Goal: Task Accomplishment & Management: Manage account settings

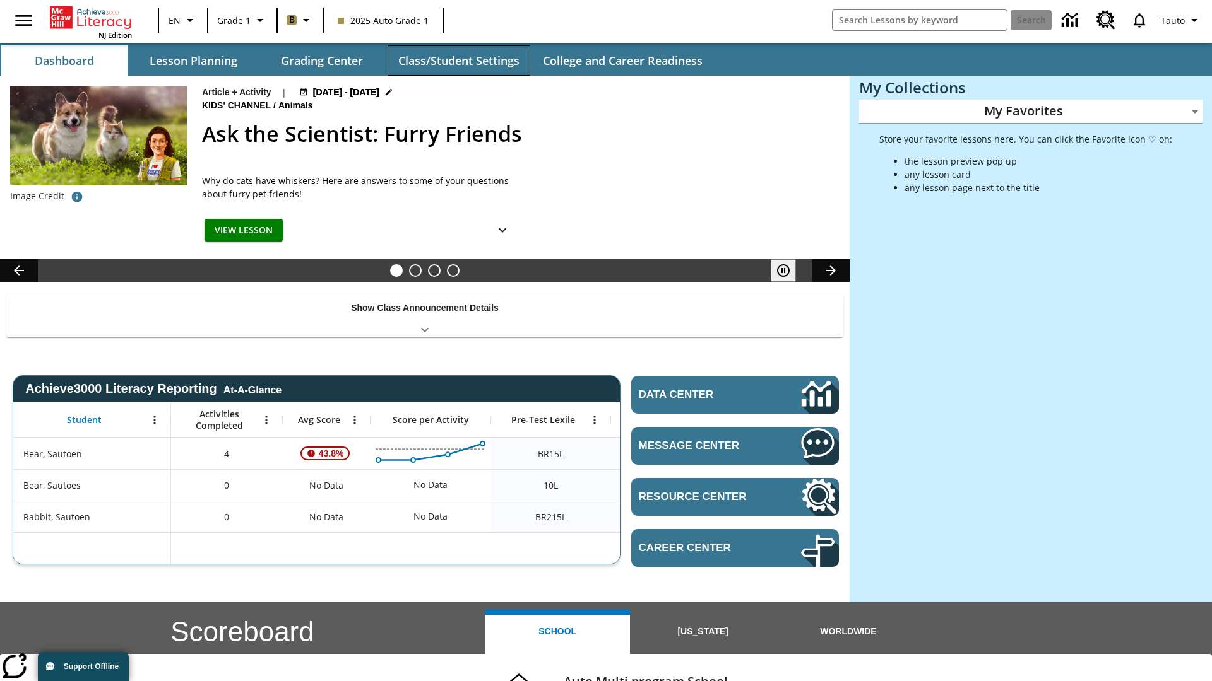
click at [458, 61] on button "Class/Student Settings" at bounding box center [458, 60] width 143 height 30
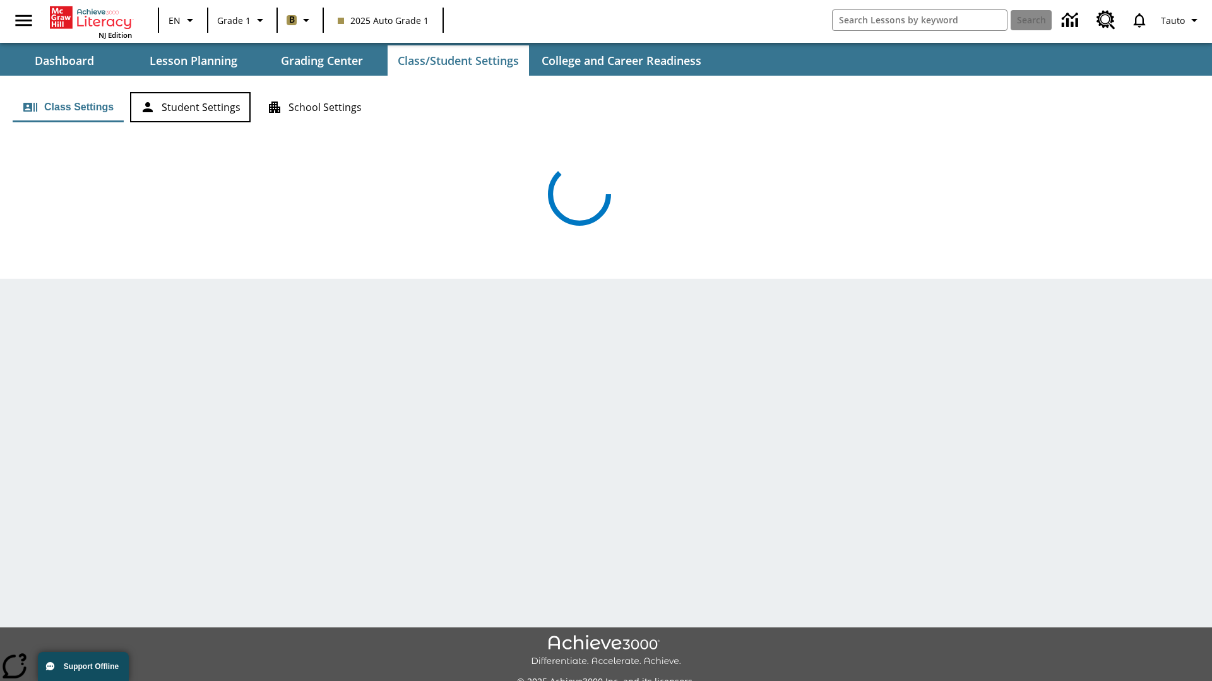
click at [190, 107] on button "Student Settings" at bounding box center [190, 107] width 121 height 30
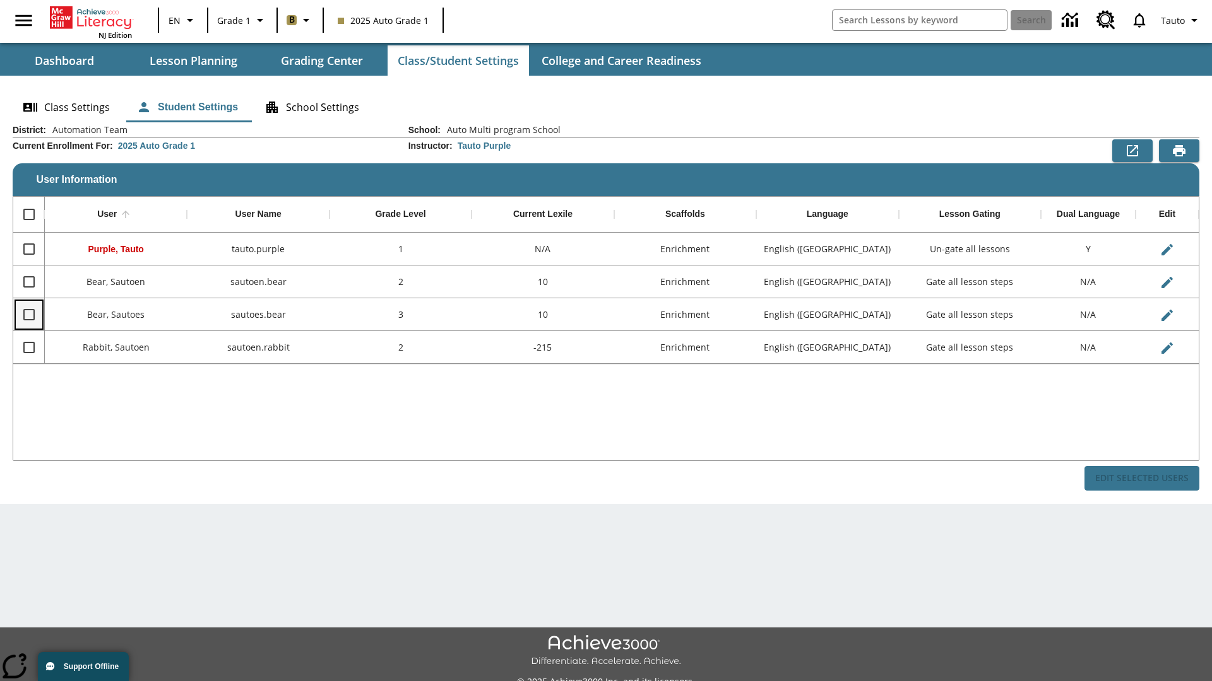
click at [28, 314] on input "Select row" at bounding box center [29, 315] width 27 height 27
checkbox input "true"
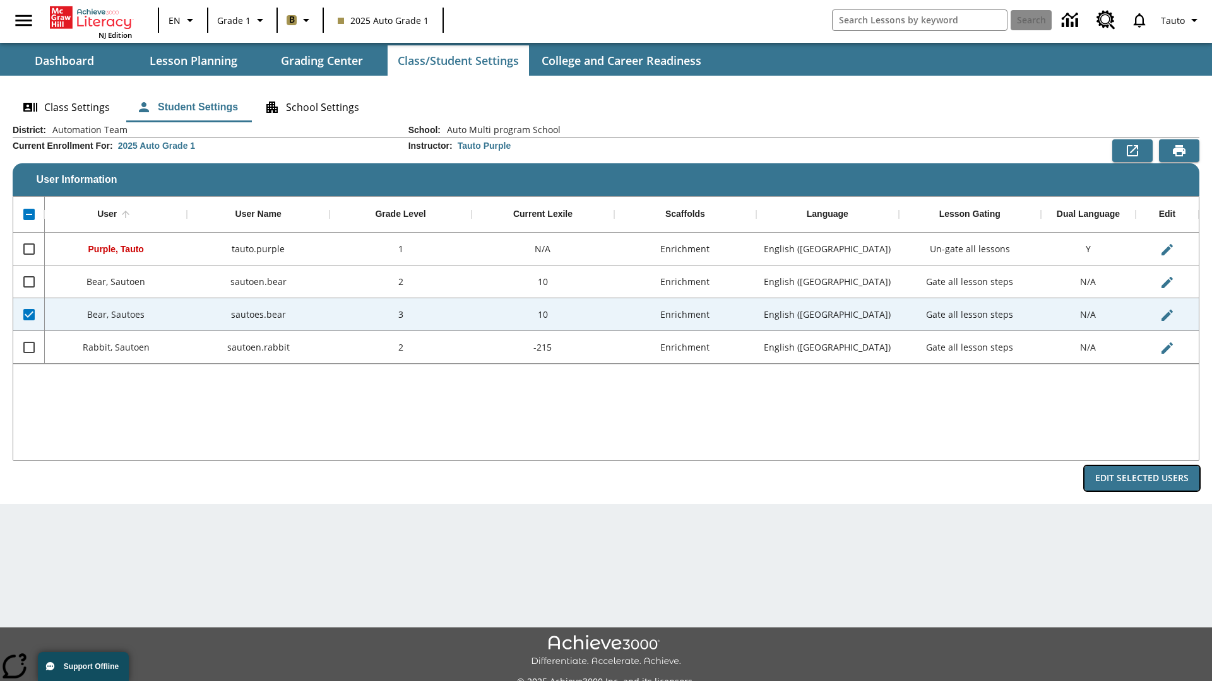
click at [1141, 478] on button "Edit Selected Users" at bounding box center [1141, 478] width 115 height 25
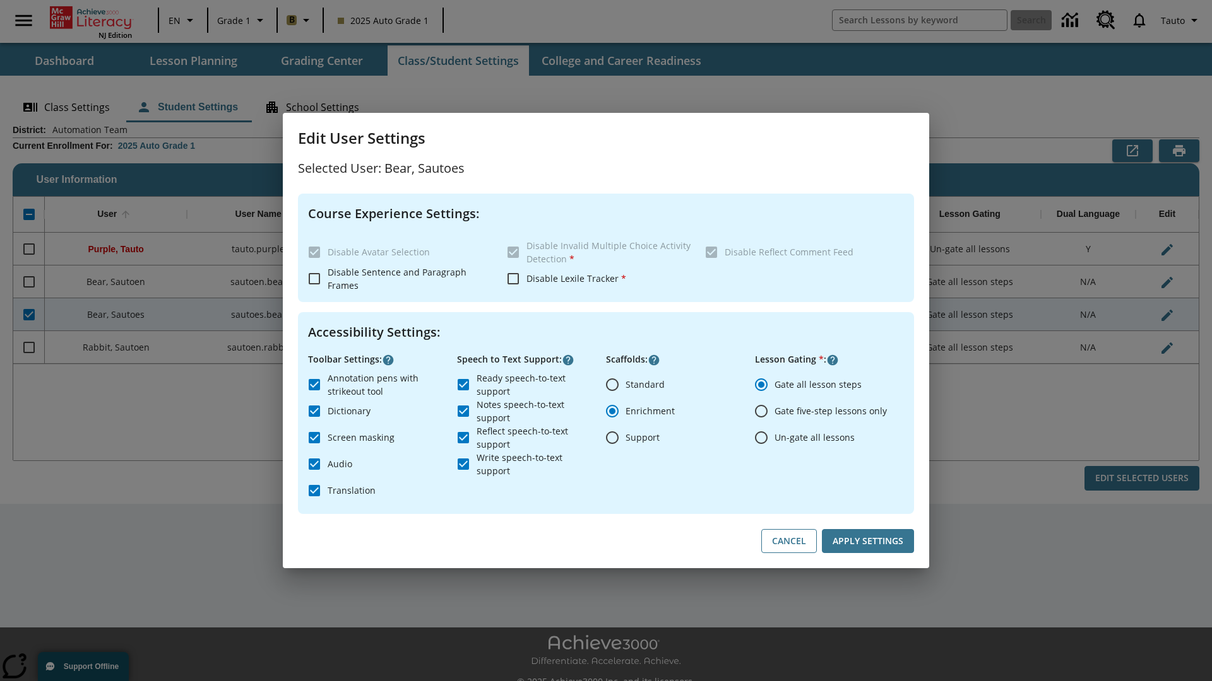
click at [761, 437] on input "Un-gate all lessons" at bounding box center [761, 438] width 27 height 27
radio input "true"
click at [868, 541] on button "Apply Settings" at bounding box center [868, 541] width 92 height 25
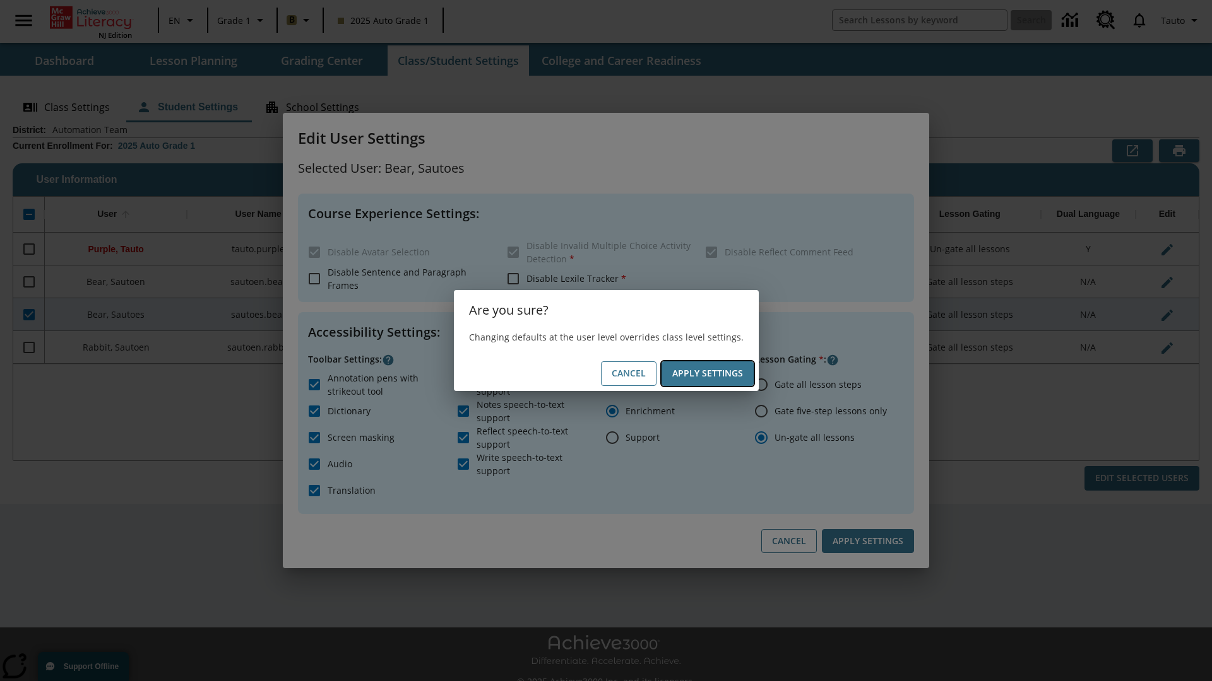
click at [707, 374] on button "Apply Settings" at bounding box center [707, 374] width 92 height 25
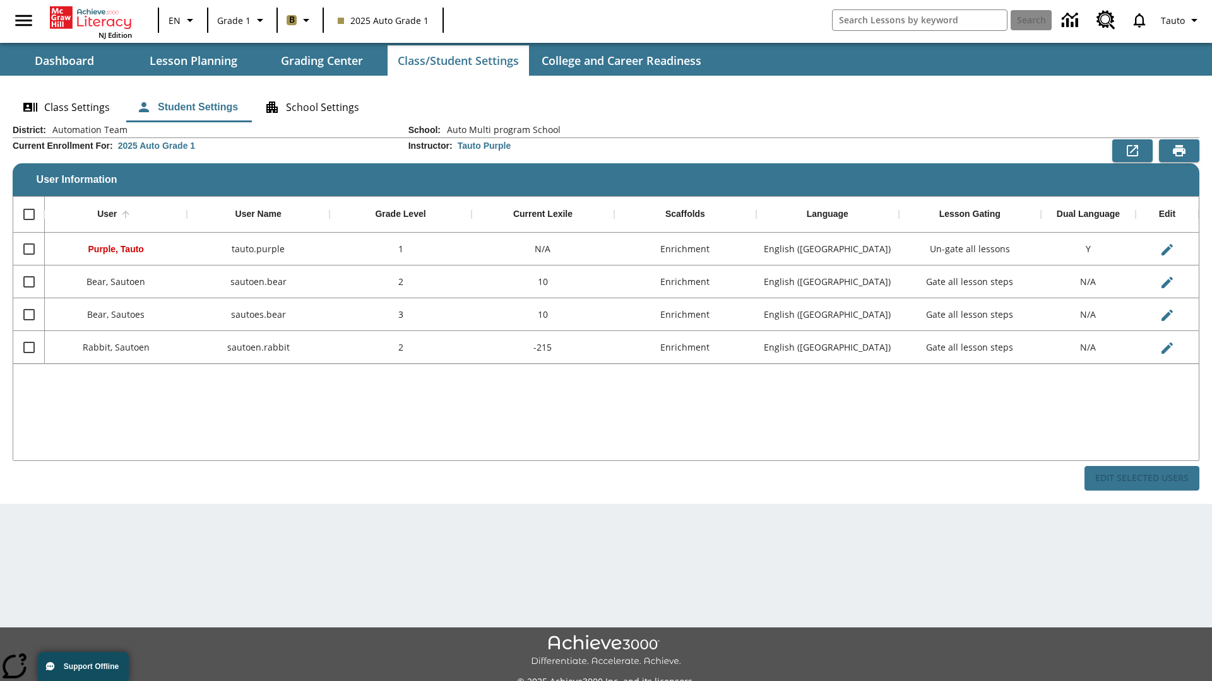
checkbox input "false"
click at [28, 314] on input "Select row" at bounding box center [29, 315] width 27 height 27
checkbox input "true"
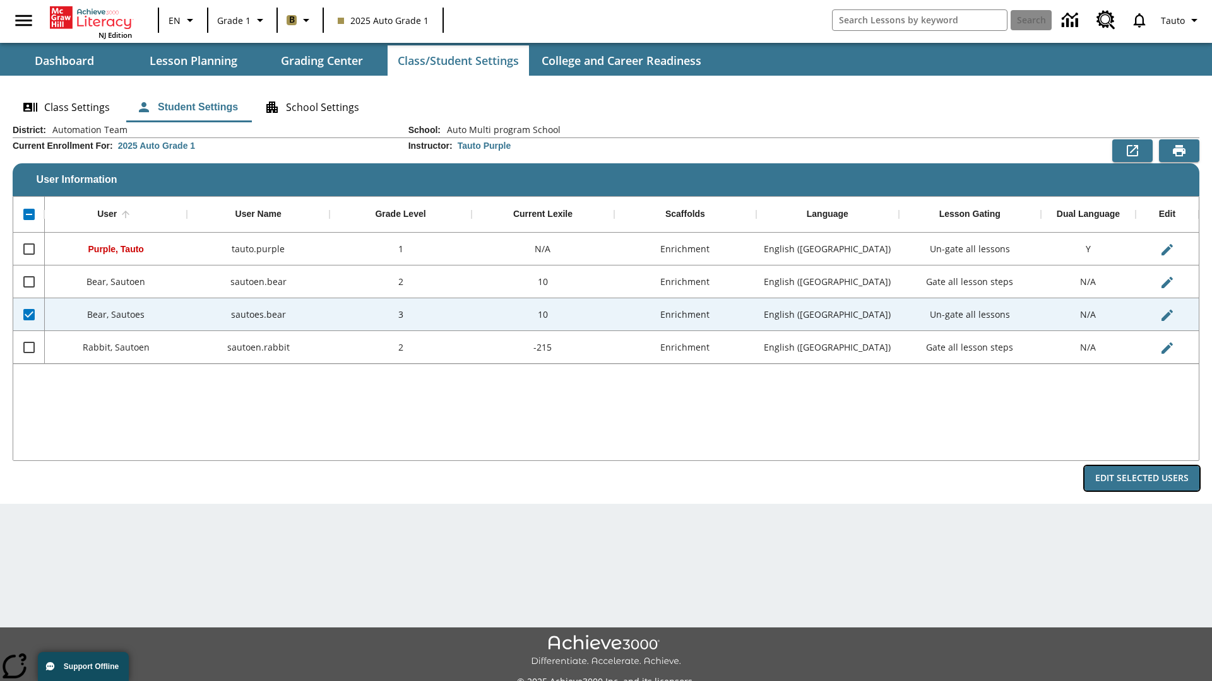
click at [1141, 478] on button "Edit Selected Users" at bounding box center [1141, 478] width 115 height 25
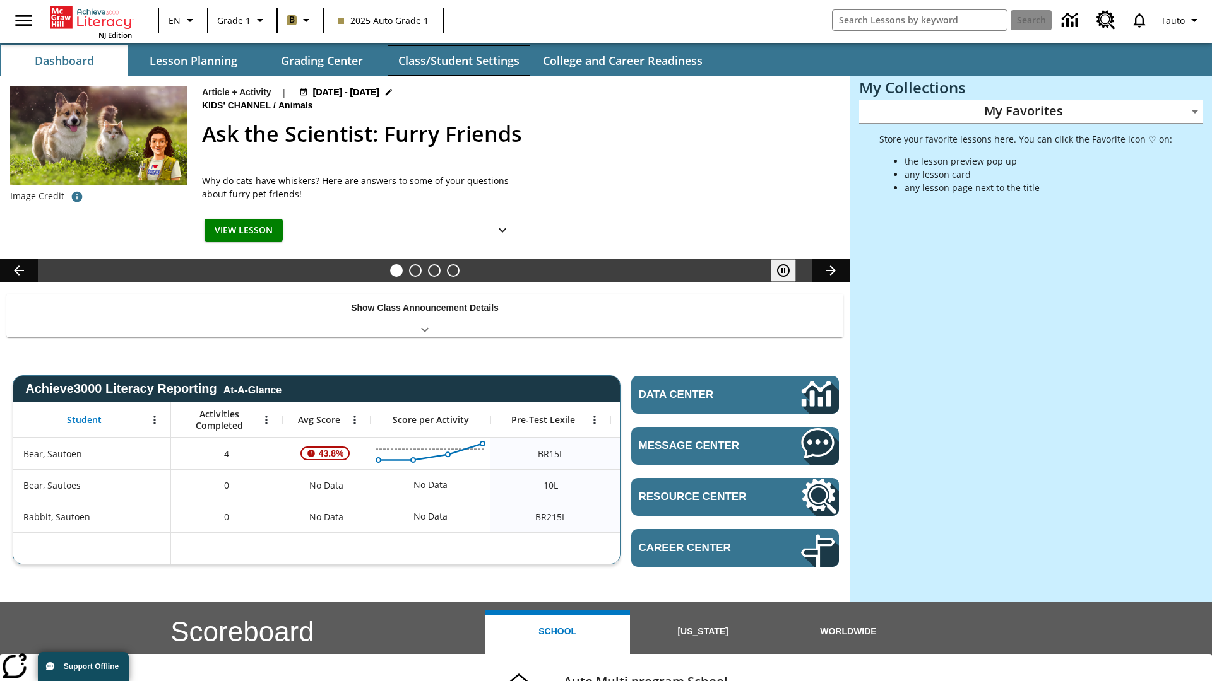
click at [458, 61] on button "Class/Student Settings" at bounding box center [458, 60] width 143 height 30
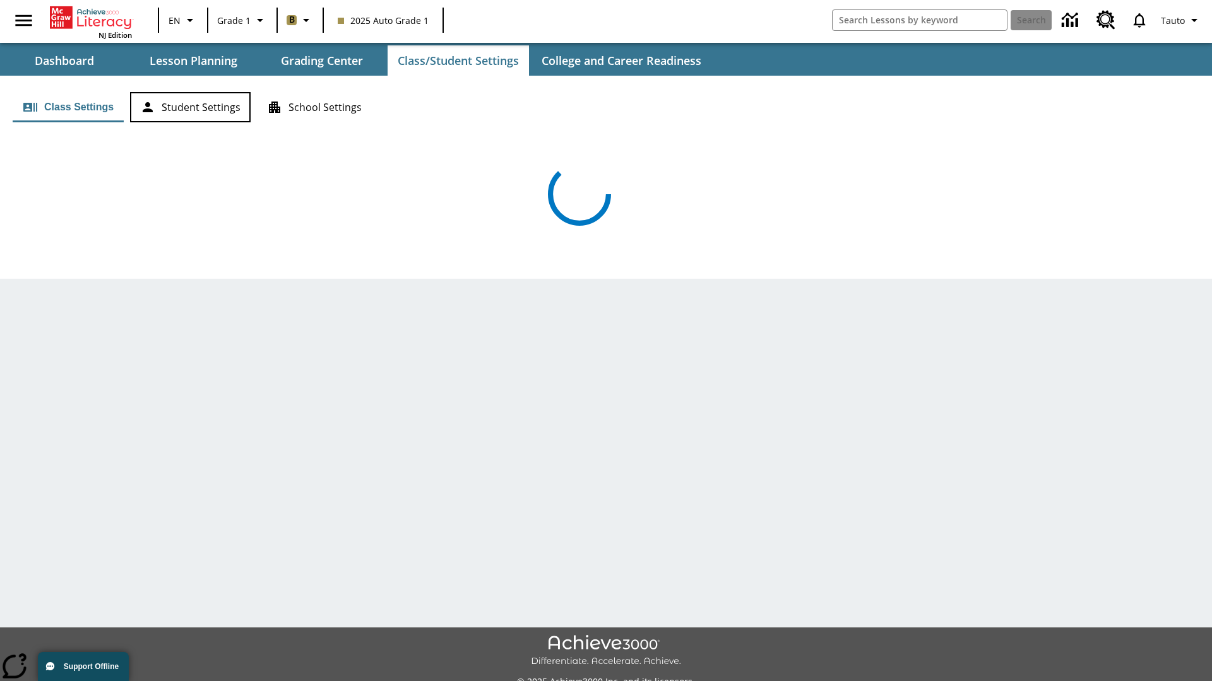
click at [190, 107] on button "Student Settings" at bounding box center [190, 107] width 121 height 30
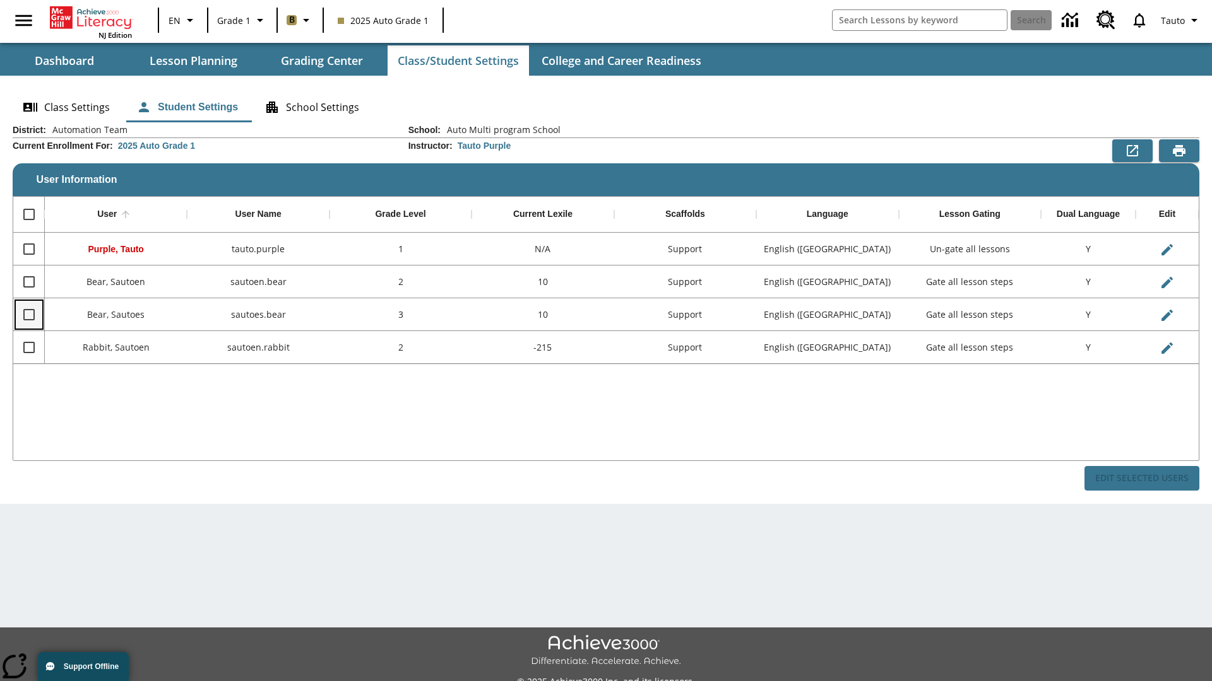
click at [28, 314] on input "Select row" at bounding box center [29, 315] width 27 height 27
checkbox input "true"
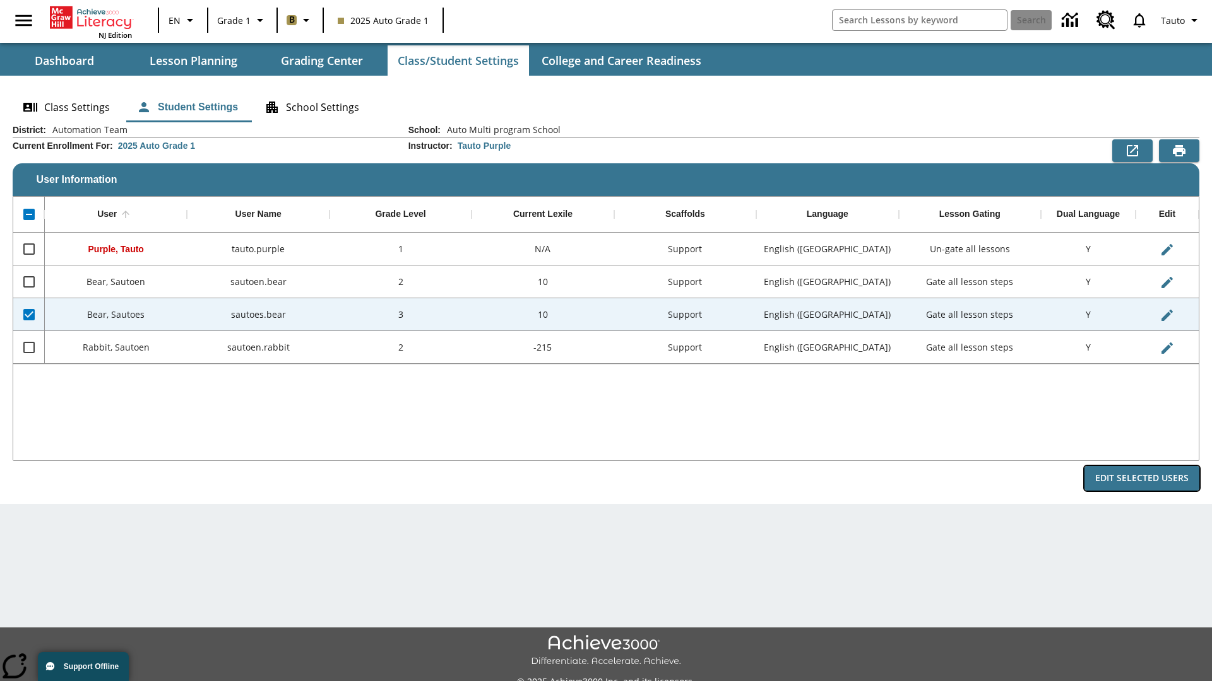
click at [1141, 478] on button "Edit Selected Users" at bounding box center [1141, 478] width 115 height 25
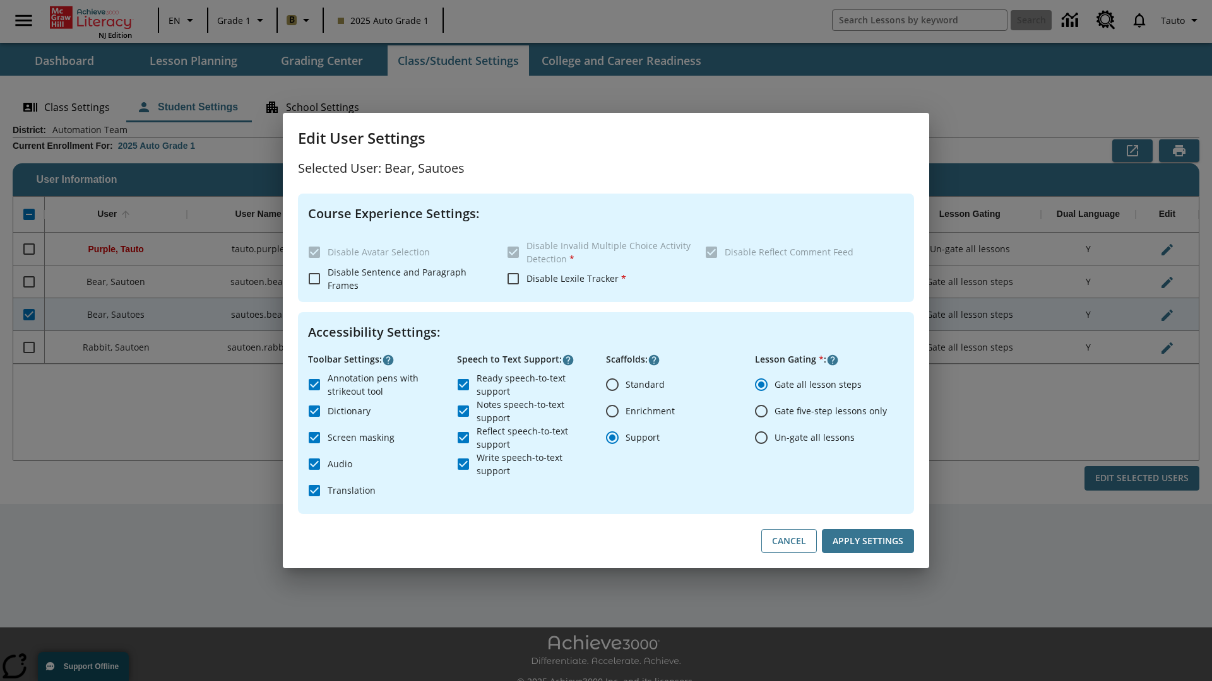
click at [761, 437] on input "Un-gate all lessons" at bounding box center [761, 438] width 27 height 27
radio input "true"
click at [868, 541] on button "Apply Settings" at bounding box center [868, 541] width 92 height 25
